Goal: Book appointment/travel/reservation

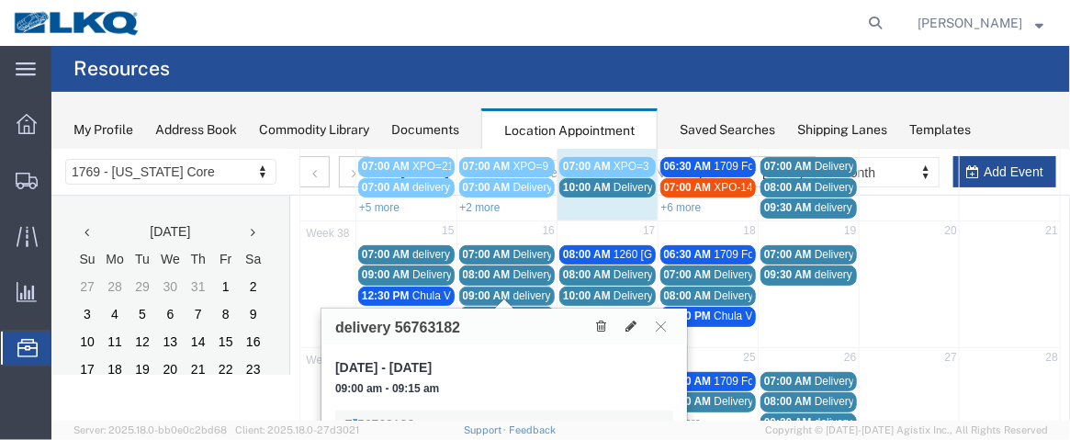
scroll to position [229, 0]
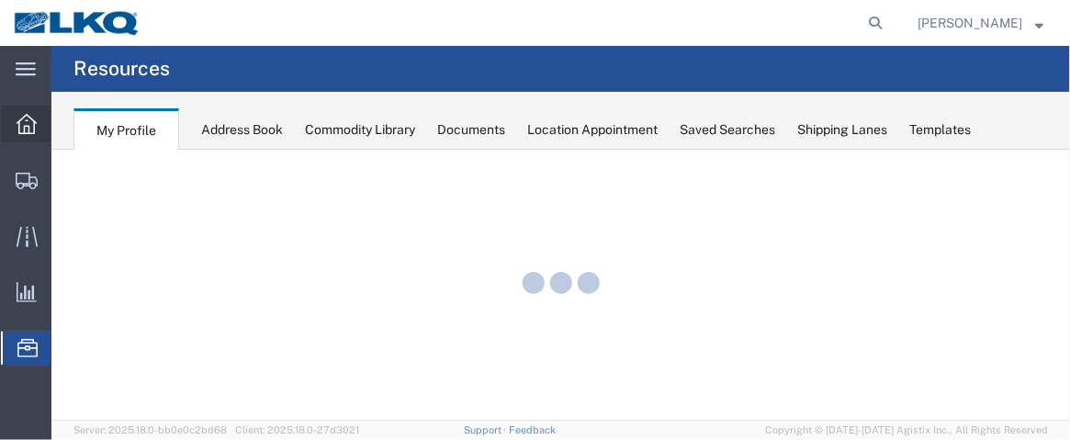
click at [21, 121] on icon at bounding box center [27, 124] width 20 height 20
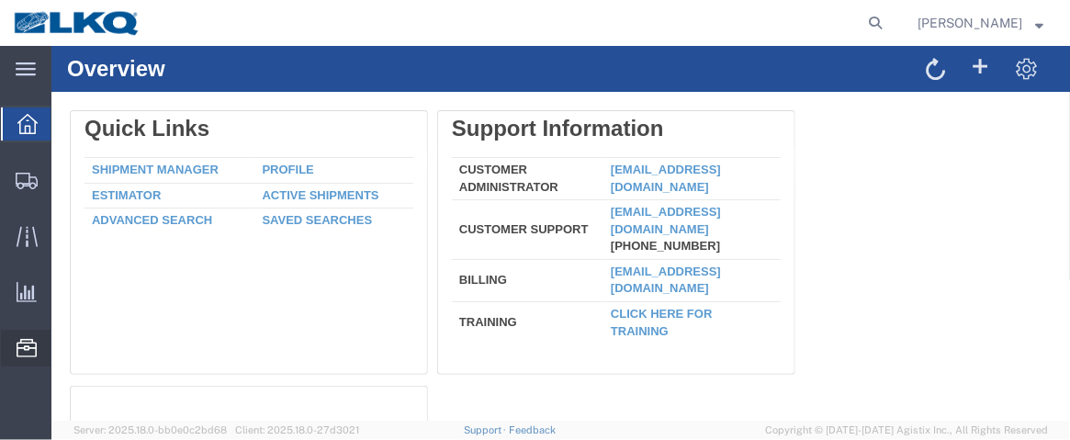
click at [0, 0] on span "Location Appointment" at bounding box center [0, 0] width 0 height 0
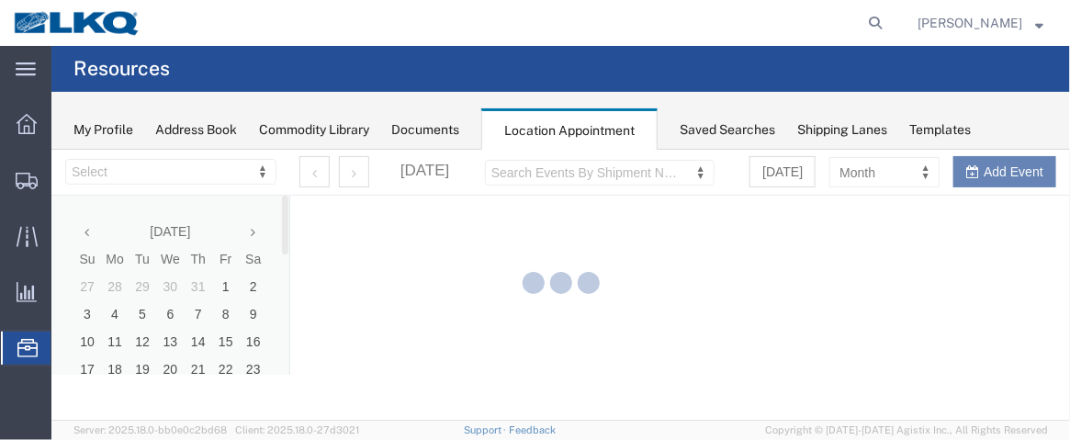
select select "28716"
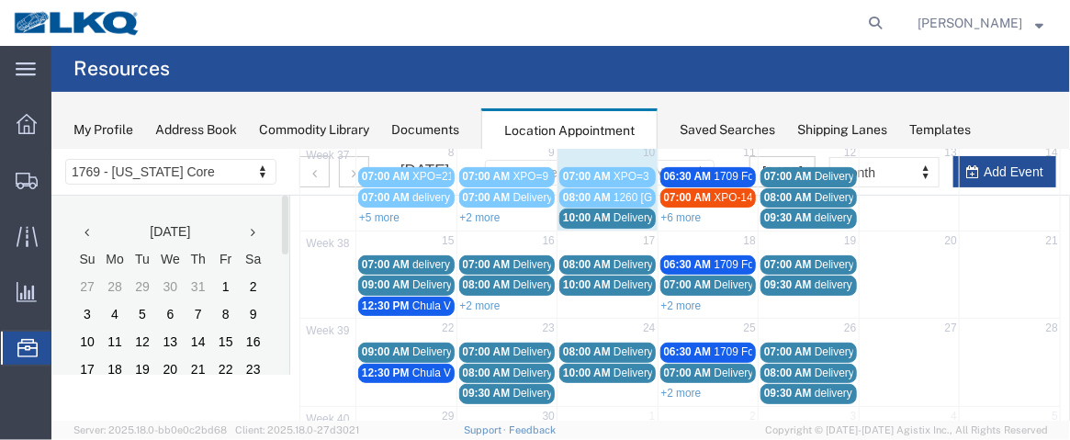
scroll to position [232, 0]
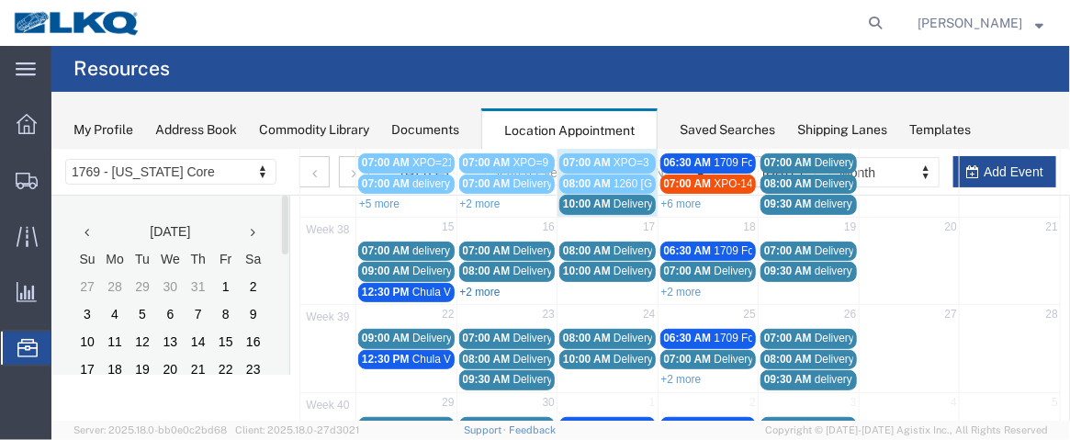
click at [478, 285] on link "+2 more" at bounding box center [479, 291] width 40 height 13
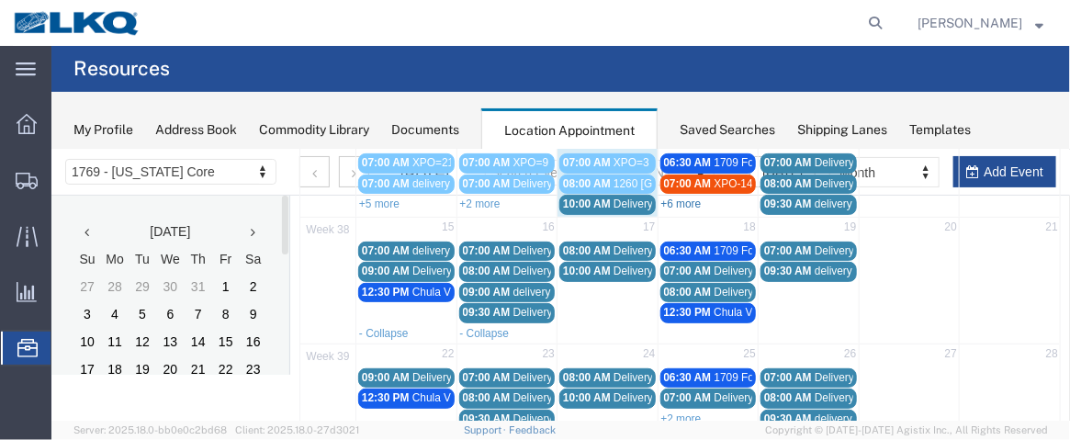
click at [681, 199] on link "+6 more" at bounding box center [680, 203] width 40 height 13
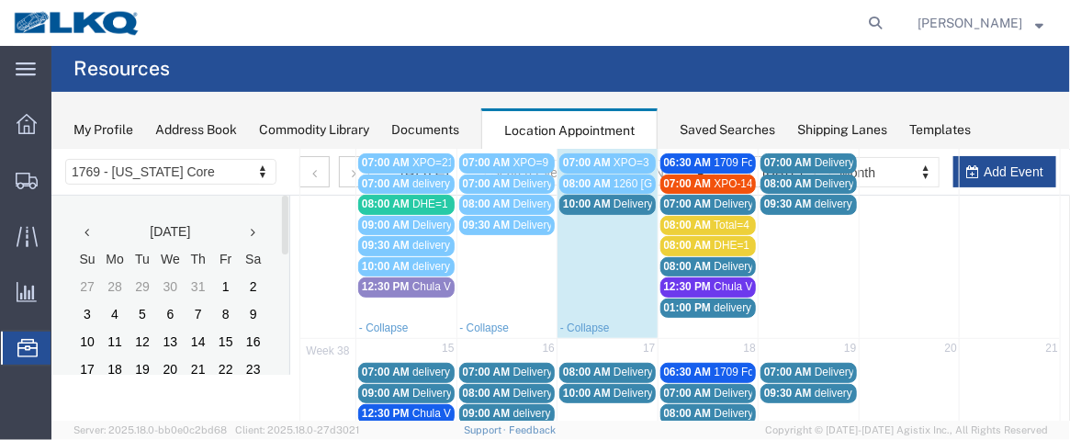
drag, startPoint x: 603, startPoint y: 199, endPoint x: 581, endPoint y: 266, distance: 70.6
click at [581, 266] on td "10:00 AM Delivery 56411599" at bounding box center [607, 255] width 101 height 124
select select "1"
select select
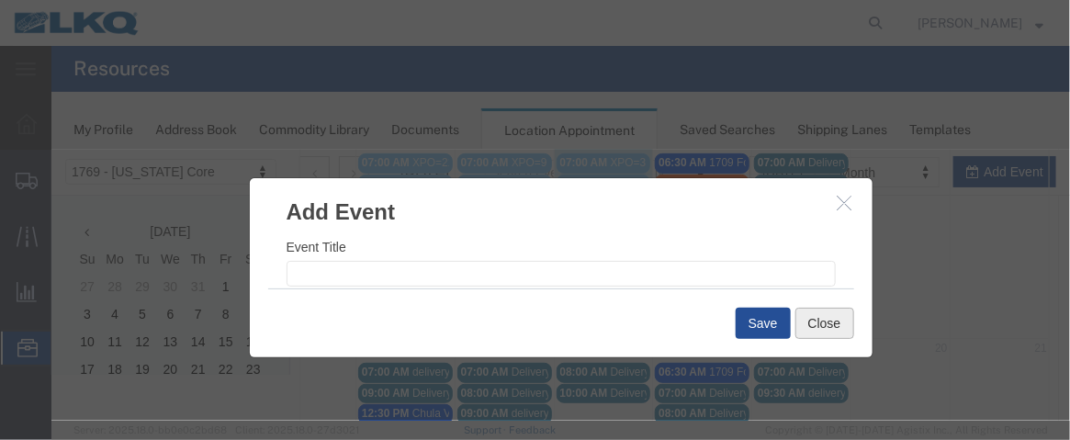
click at [815, 322] on button "Close" at bounding box center [824, 322] width 59 height 31
